Goal: Obtain resource: Download file/media

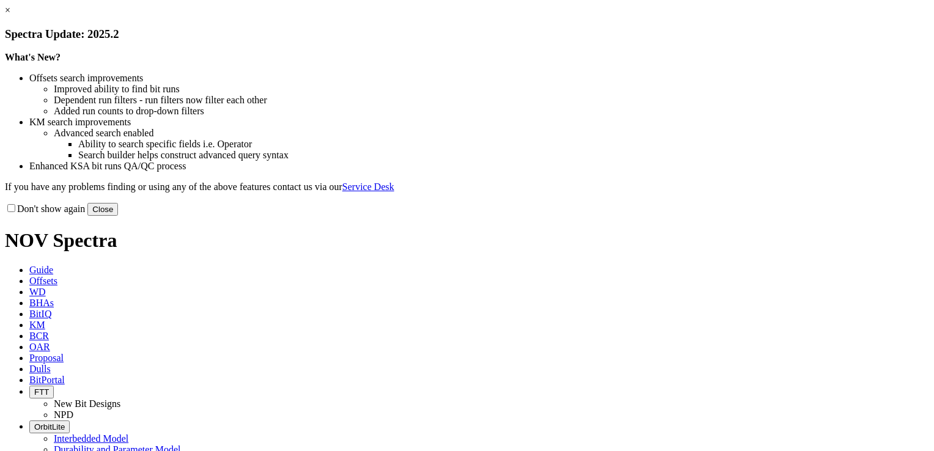
click at [10, 15] on link "×" at bounding box center [7, 10] width 5 height 10
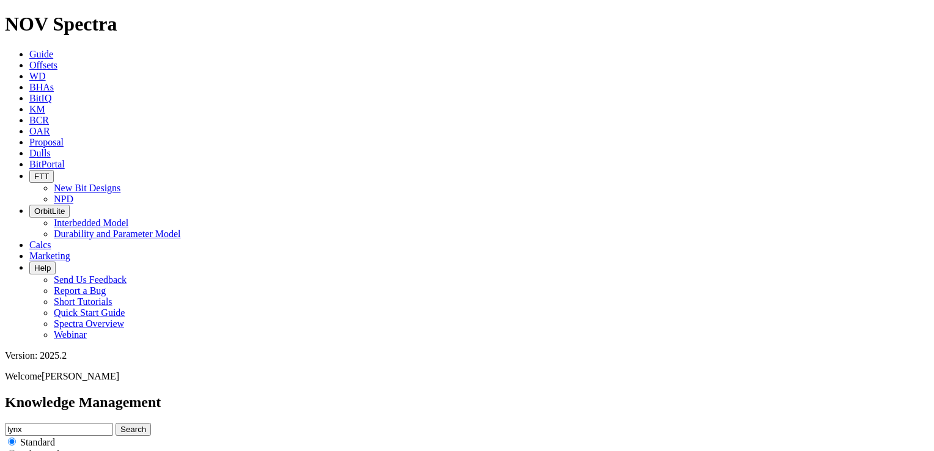
drag, startPoint x: 57, startPoint y: 229, endPoint x: 221, endPoint y: 233, distance: 163.8
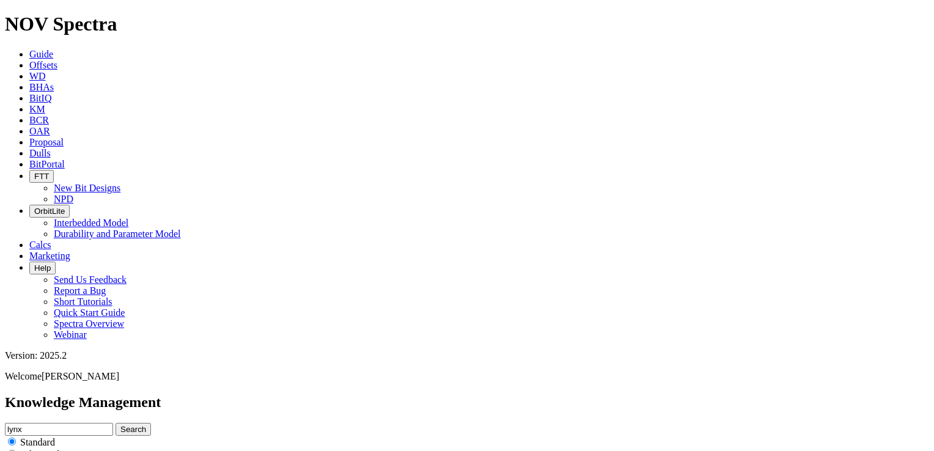
copy h4 "RH Evolve Nomenclature Update"
drag, startPoint x: 60, startPoint y: 233, endPoint x: 145, endPoint y: 228, distance: 85.7
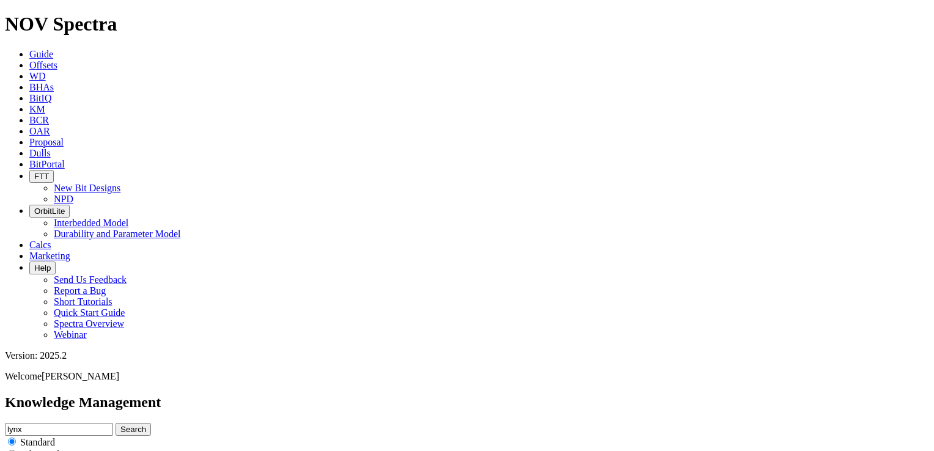
drag, startPoint x: 145, startPoint y: 228, endPoint x: 56, endPoint y: 231, distance: 89.9
drag, startPoint x: 56, startPoint y: 229, endPoint x: 148, endPoint y: 222, distance: 93.1
copy h4 "Evolve FAQs FINAL"
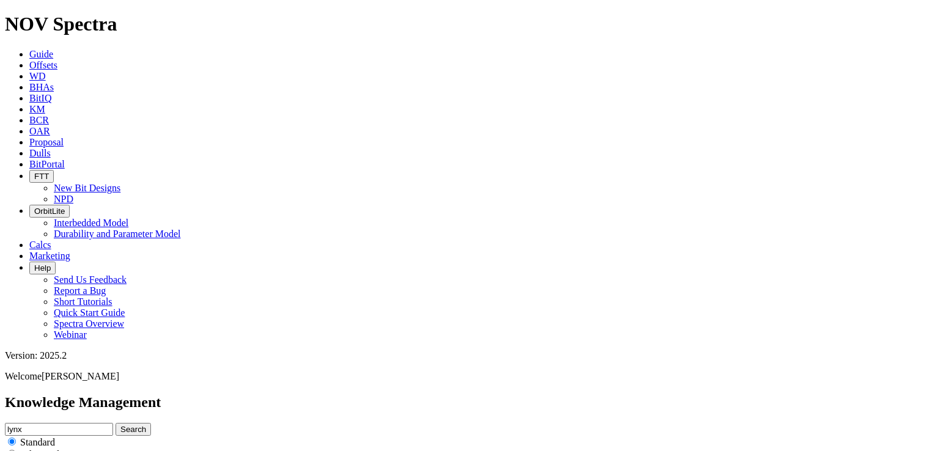
scroll to position [757, 0]
drag, startPoint x: 322, startPoint y: 70, endPoint x: 269, endPoint y: 67, distance: 53.2
click at [269, 394] on div "Knowledge Management lynx Search Standard Advanced to Upload Content" at bounding box center [467, 439] width 924 height 90
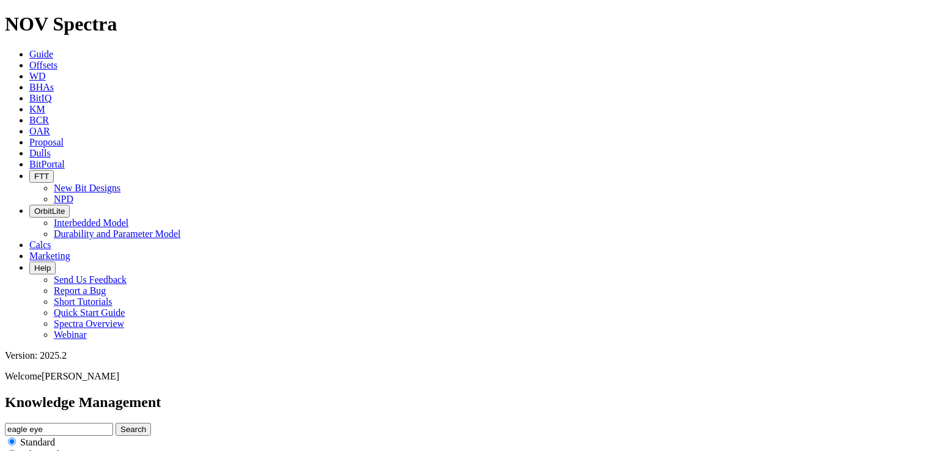
type input "eagle eye"
click at [115, 423] on button "Search" at bounding box center [132, 429] width 35 height 13
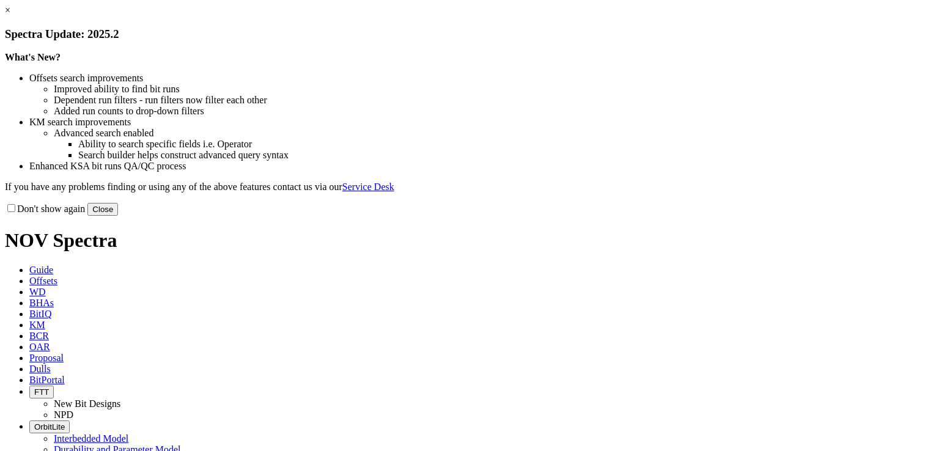
click at [10, 15] on link "×" at bounding box center [7, 10] width 5 height 10
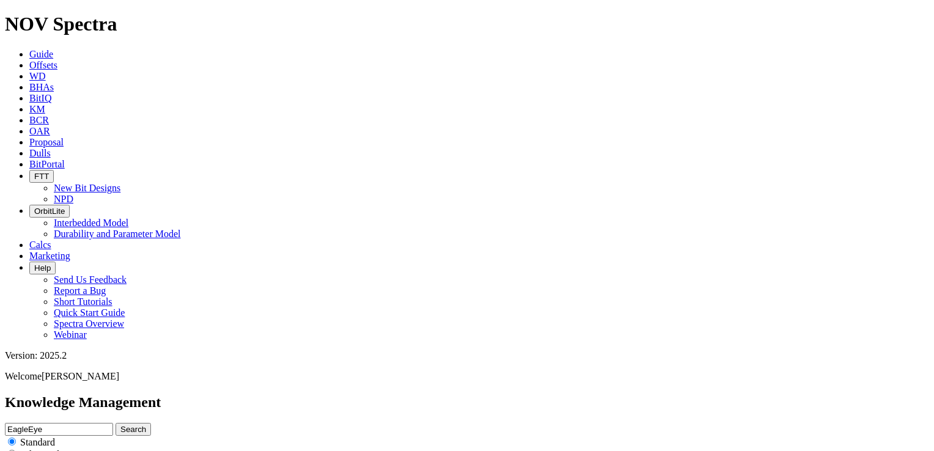
drag, startPoint x: 57, startPoint y: 144, endPoint x: 202, endPoint y: 148, distance: 144.3
copy h4 "EagleEye Technical Summary"
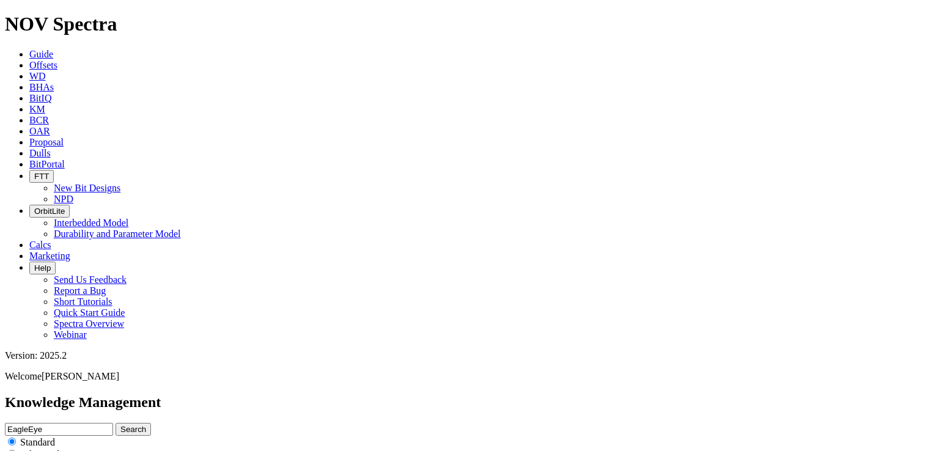
scroll to position [98, 0]
